Goal: Find contact information: Find contact information

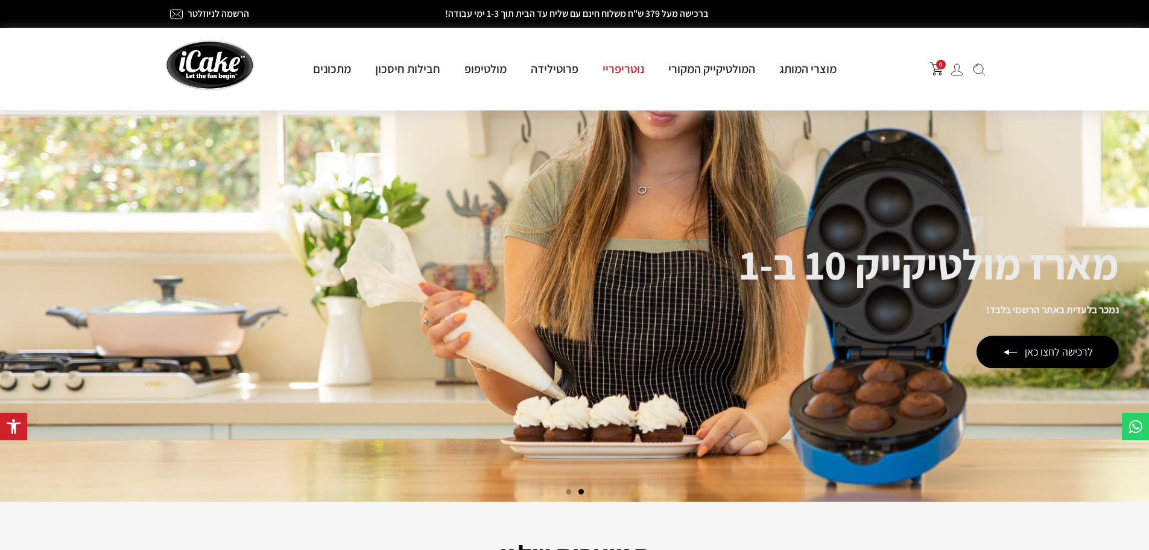
click at [638, 67] on link "נוטריפריי" at bounding box center [624, 69] width 66 height 16
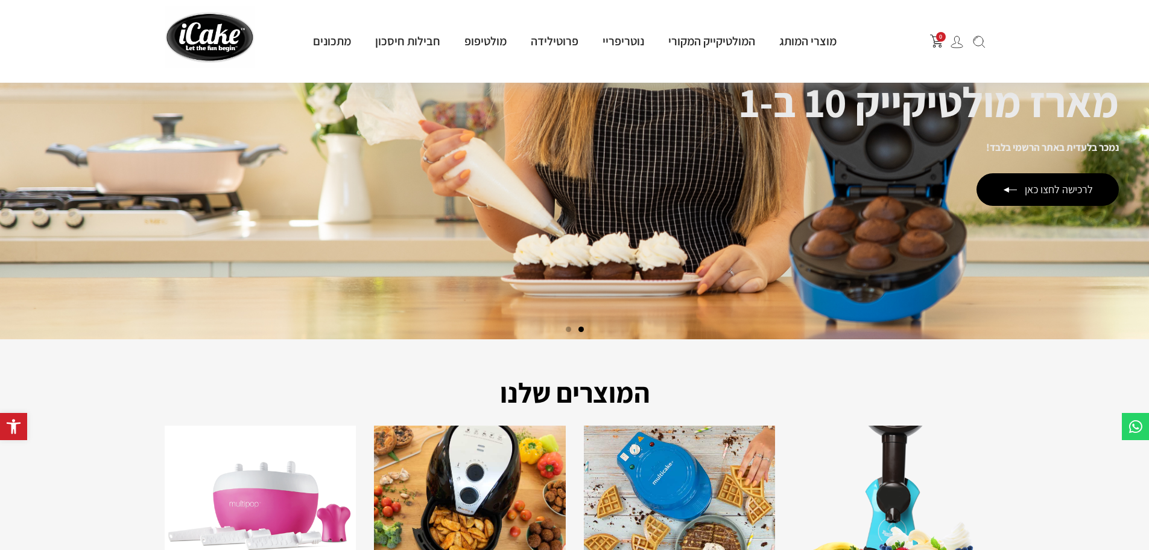
scroll to position [302, 0]
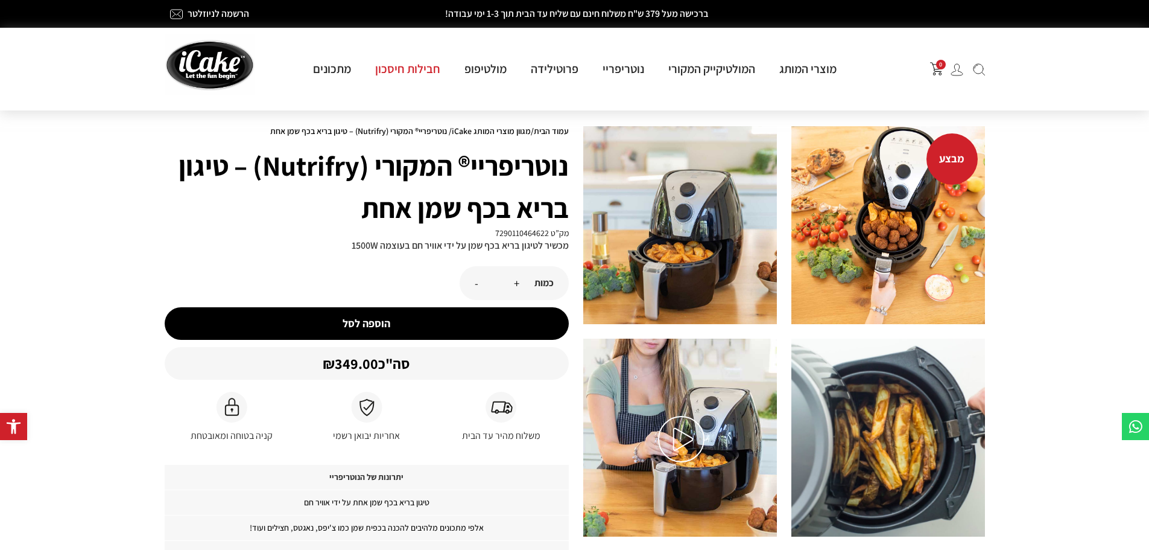
click at [423, 71] on link "חבילות חיסכון" at bounding box center [407, 69] width 89 height 16
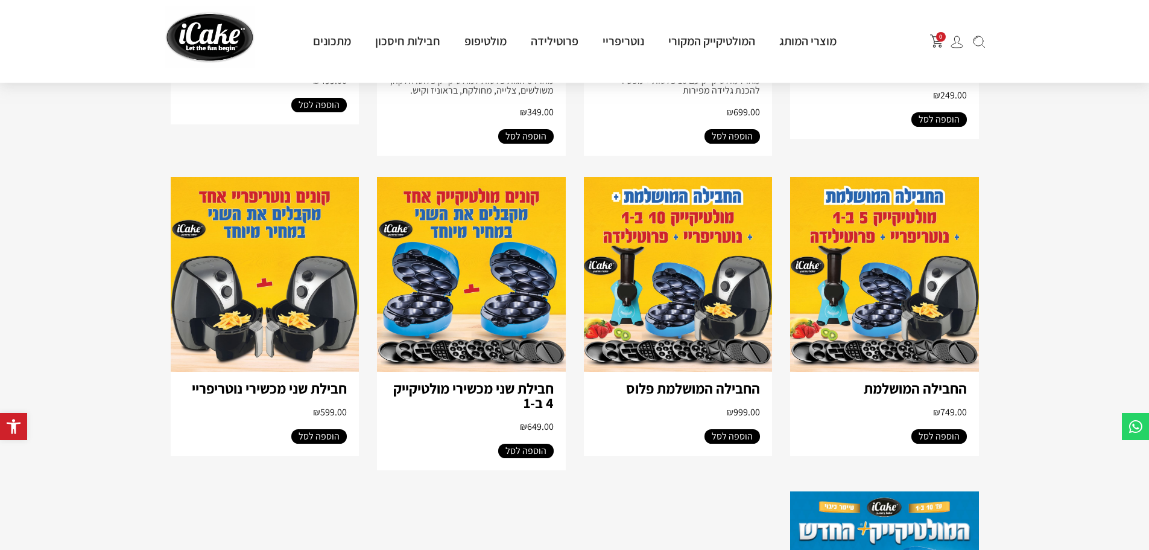
scroll to position [1286, 0]
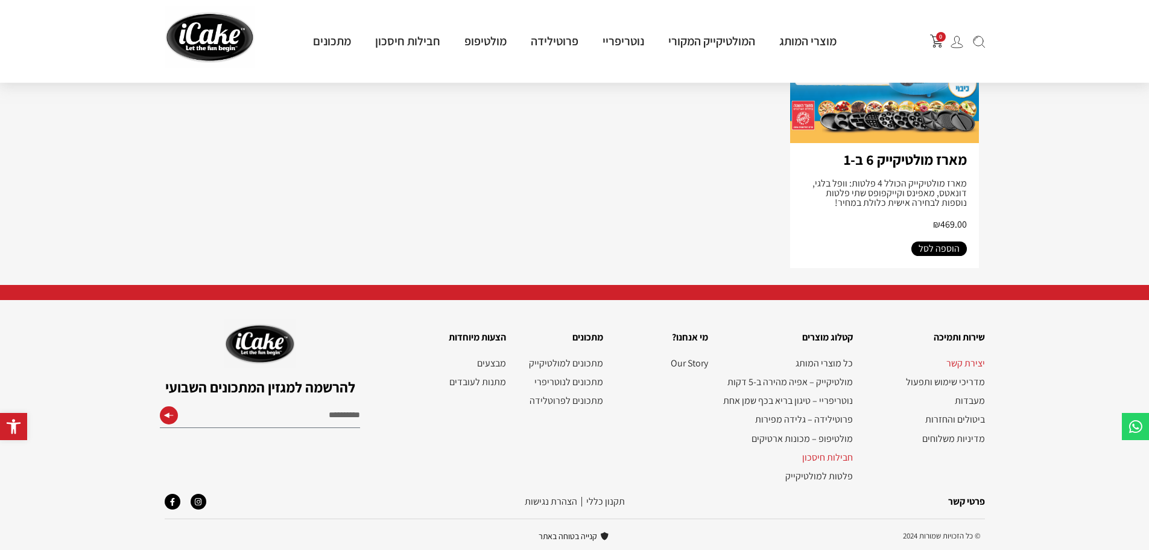
click at [967, 360] on link "יצירת קשר" at bounding box center [924, 362] width 119 height 11
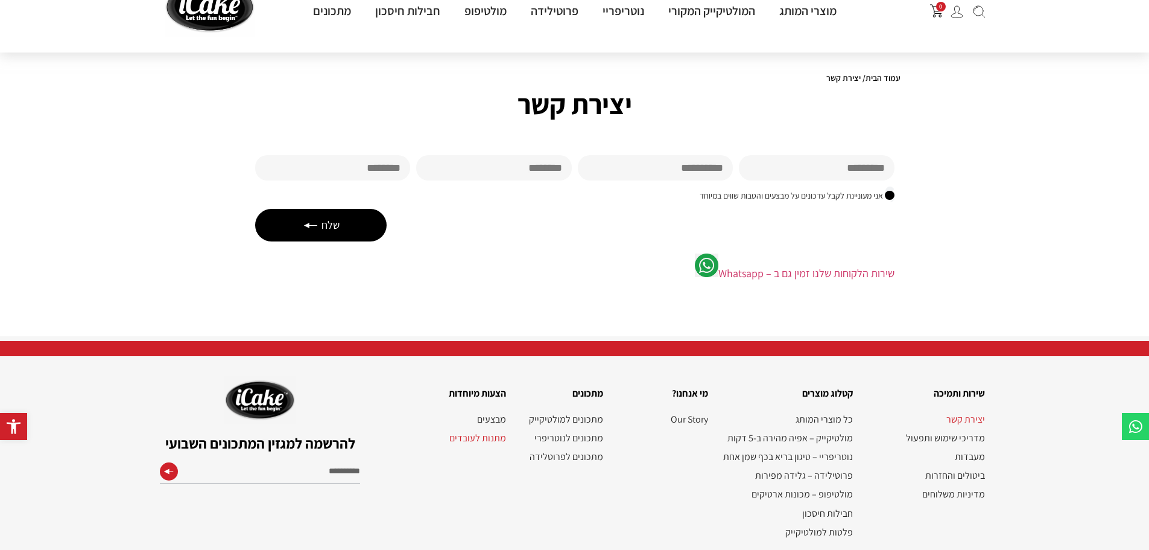
scroll to position [114, 0]
